Goal: Task Accomplishment & Management: Manage account settings

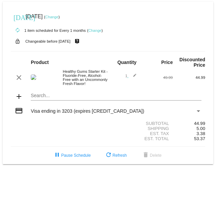
click at [96, 30] on link "Change" at bounding box center [94, 30] width 13 height 4
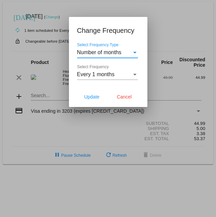
click at [135, 53] on div "Select Frequency Type" at bounding box center [134, 53] width 3 height 2
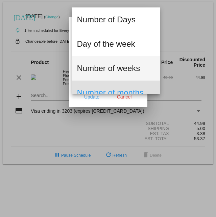
scroll to position [35, 0]
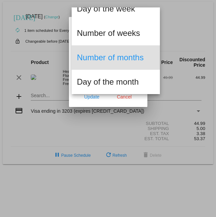
click at [129, 122] on div at bounding box center [108, 108] width 216 height 217
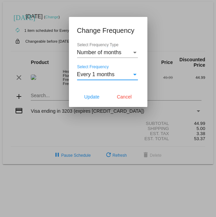
click at [134, 77] on div "Select Frequency" at bounding box center [135, 74] width 6 height 6
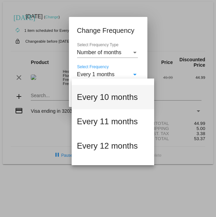
scroll to position [230, 0]
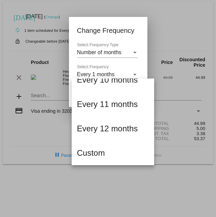
click at [48, 159] on div at bounding box center [108, 108] width 216 height 217
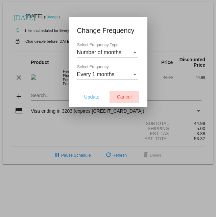
click at [130, 99] on span "Cancel" at bounding box center [124, 96] width 15 height 5
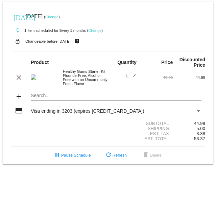
click at [95, 31] on link "Change" at bounding box center [94, 30] width 13 height 4
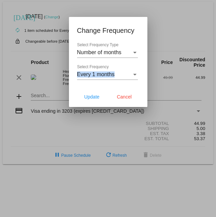
click at [133, 80] on div "Every 1 months Select Frequency" at bounding box center [107, 72] width 61 height 15
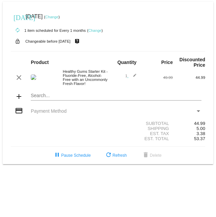
click at [98, 30] on link "Change" at bounding box center [94, 30] width 13 height 4
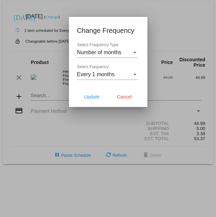
click at [120, 46] on div "Number of months Select Frequency Type" at bounding box center [107, 50] width 61 height 15
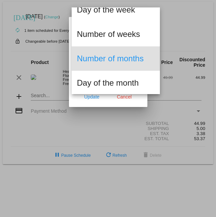
scroll to position [35, 0]
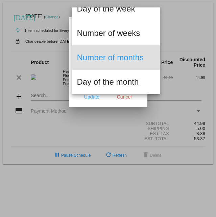
click at [113, 114] on div at bounding box center [108, 108] width 216 height 217
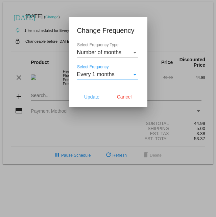
click at [133, 77] on div "Select Frequency" at bounding box center [135, 74] width 6 height 6
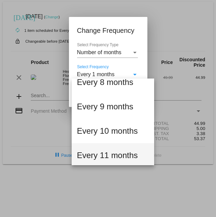
scroll to position [230, 0]
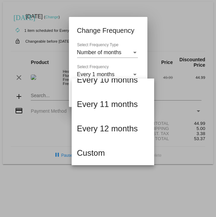
click at [48, 106] on div at bounding box center [108, 108] width 216 height 217
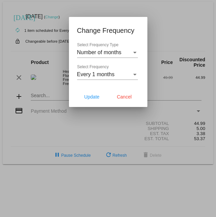
click at [18, 90] on div at bounding box center [108, 108] width 216 height 217
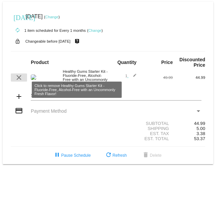
click at [18, 81] on mat-icon "clear" at bounding box center [19, 77] width 8 height 8
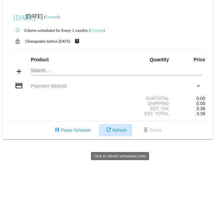
click at [123, 133] on span "refresh Refresh" at bounding box center [115, 130] width 22 height 5
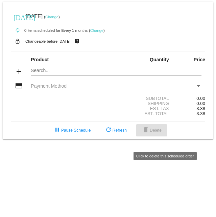
click at [162, 133] on span "delete Delete" at bounding box center [152, 130] width 20 height 5
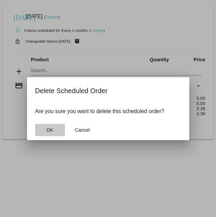
click at [56, 136] on button "OK" at bounding box center [50, 130] width 30 height 12
